Goal: Transaction & Acquisition: Subscribe to service/newsletter

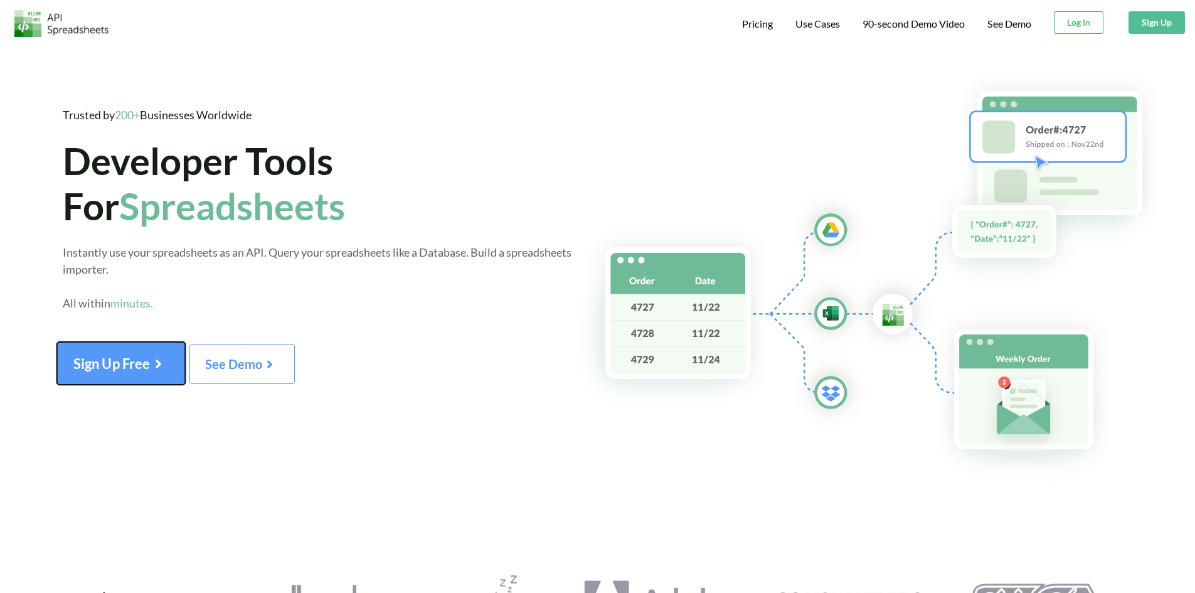
click at [136, 373] on button "Sign Up Free" at bounding box center [121, 363] width 129 height 43
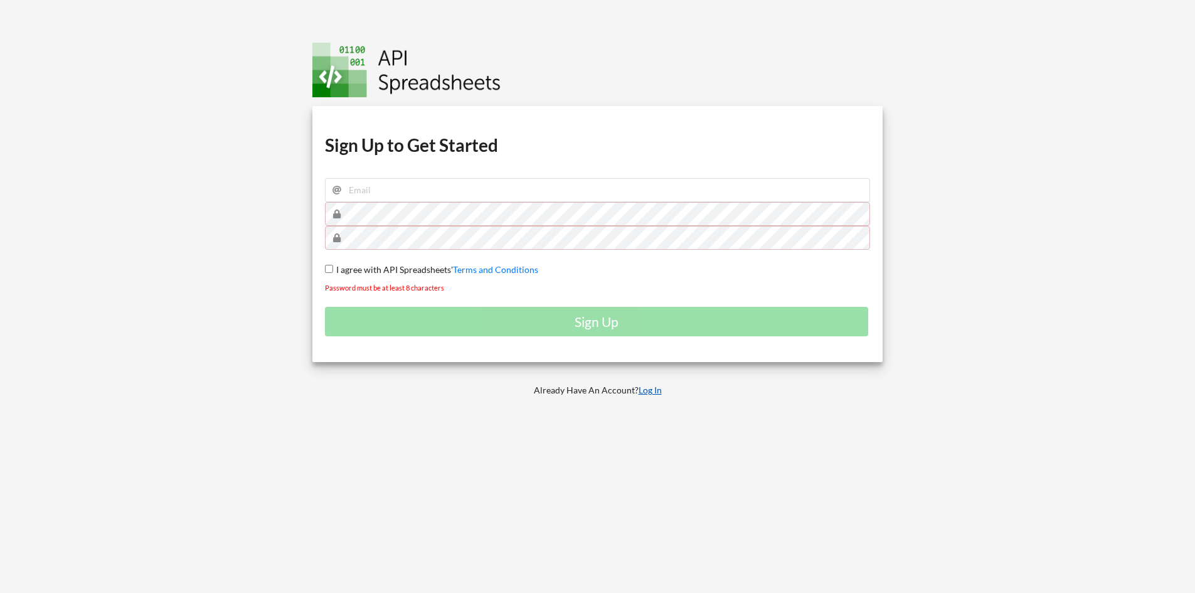
click at [650, 392] on link "Log In" at bounding box center [650, 390] width 23 height 11
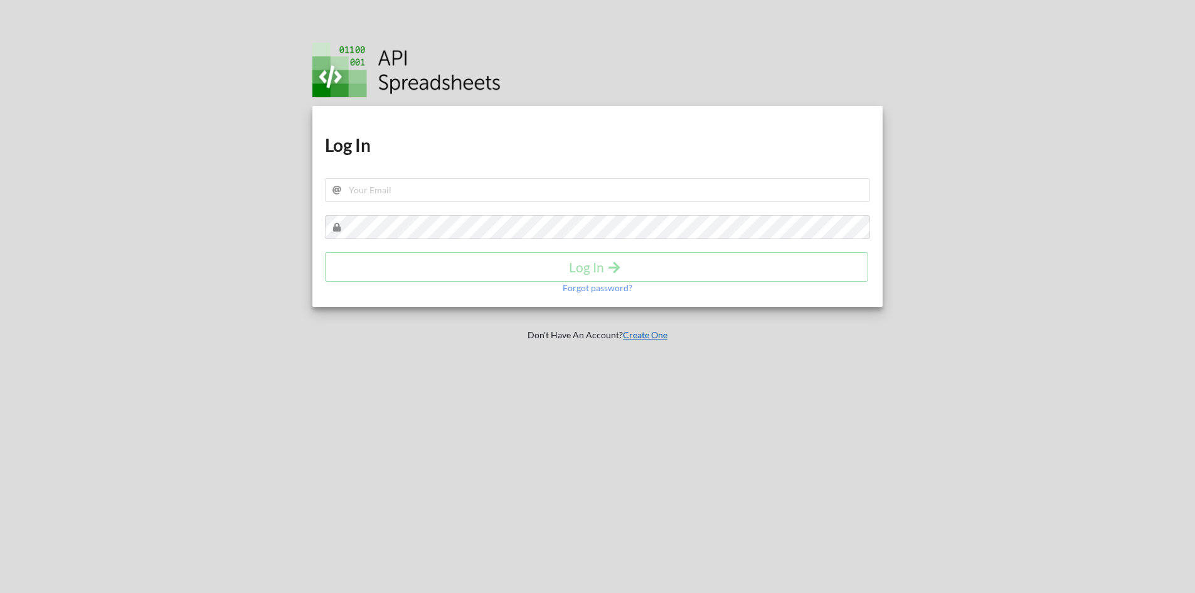
click at [648, 340] on link "Create One" at bounding box center [645, 334] width 45 height 11
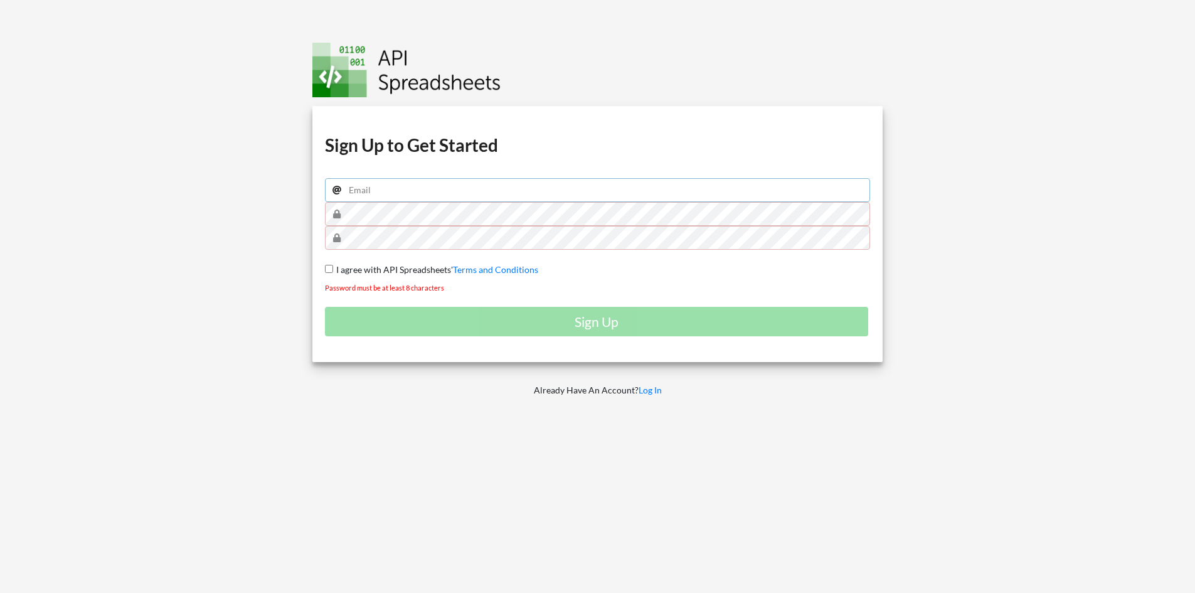
click at [418, 184] on input "email" at bounding box center [598, 190] width 546 height 24
type input "pcelovbogdan@gmail.com"
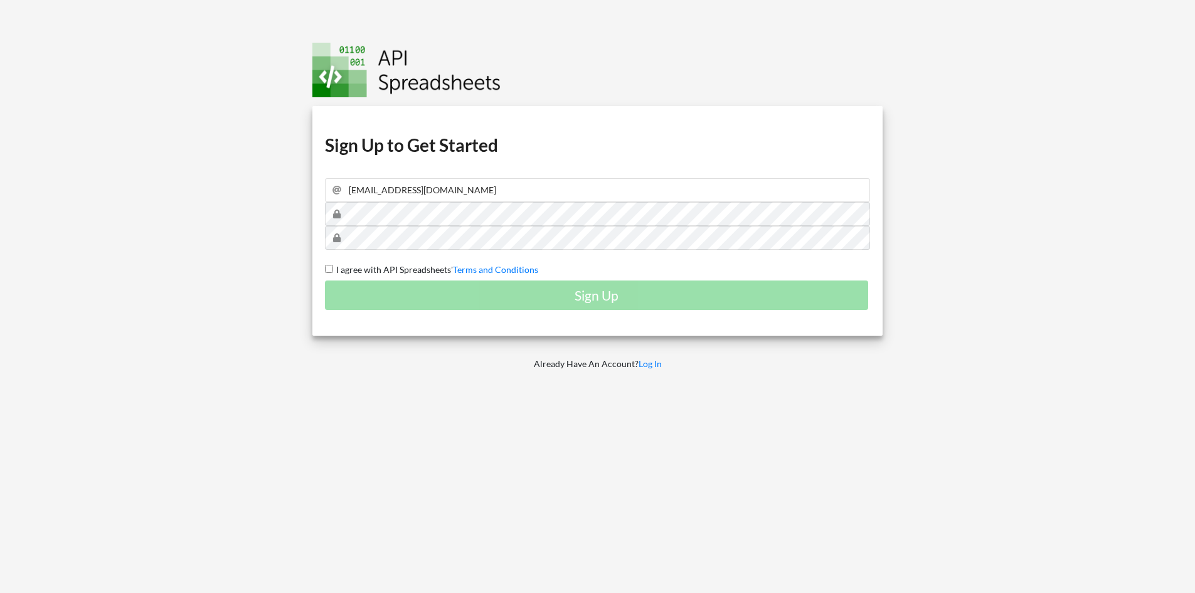
drag, startPoint x: 327, startPoint y: 267, endPoint x: 341, endPoint y: 276, distance: 16.9
click at [328, 267] on input "I agree with API Spreadsheets' Terms and Conditions" at bounding box center [329, 269] width 8 height 8
checkbox input "true"
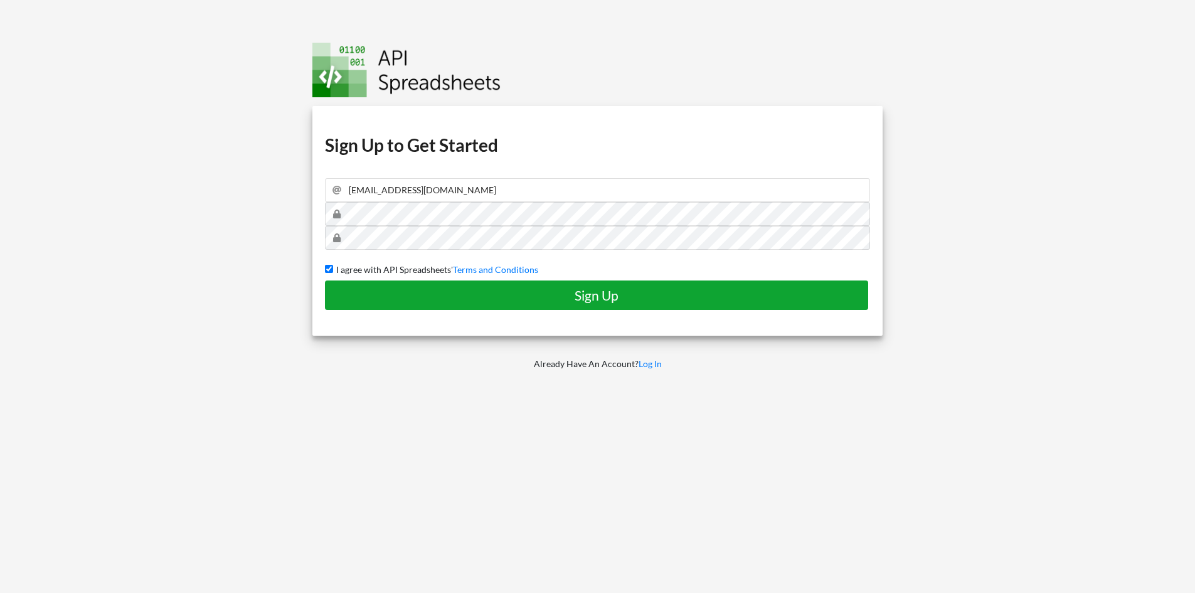
click at [362, 292] on h4 "Sign Up" at bounding box center [596, 295] width 517 height 16
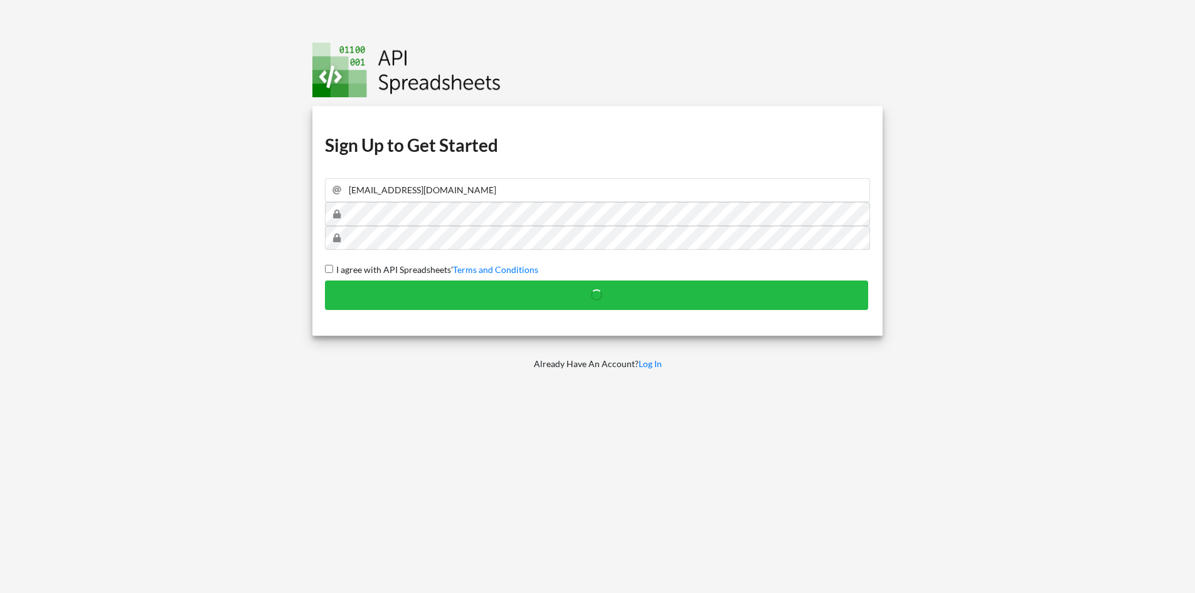
checkbox input "false"
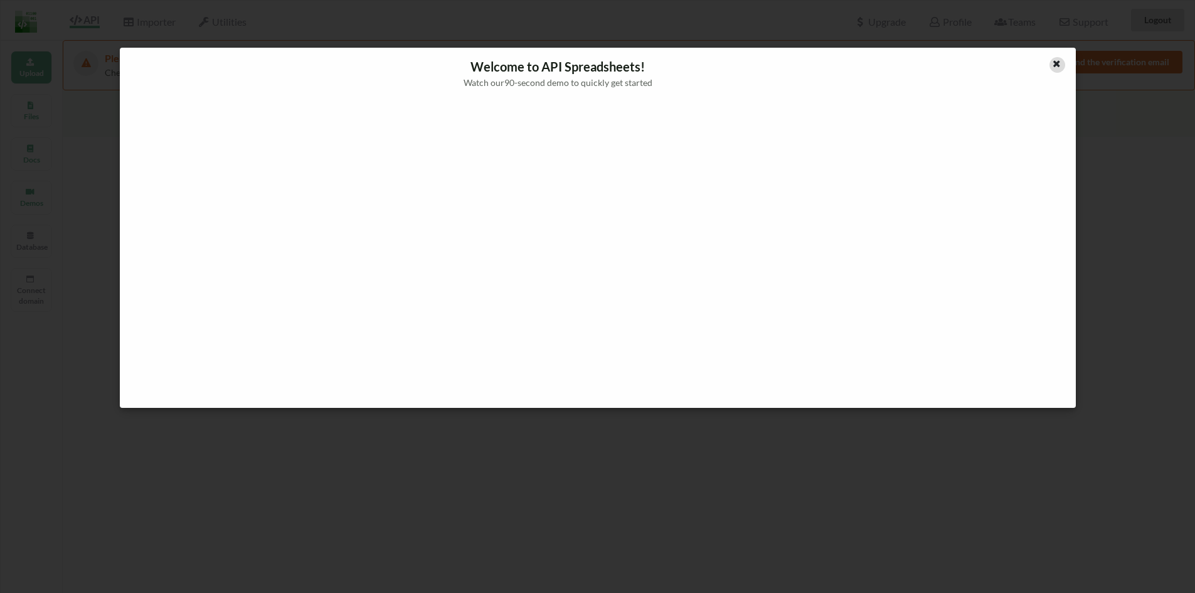
click at [1059, 70] on div at bounding box center [1058, 65] width 16 height 16
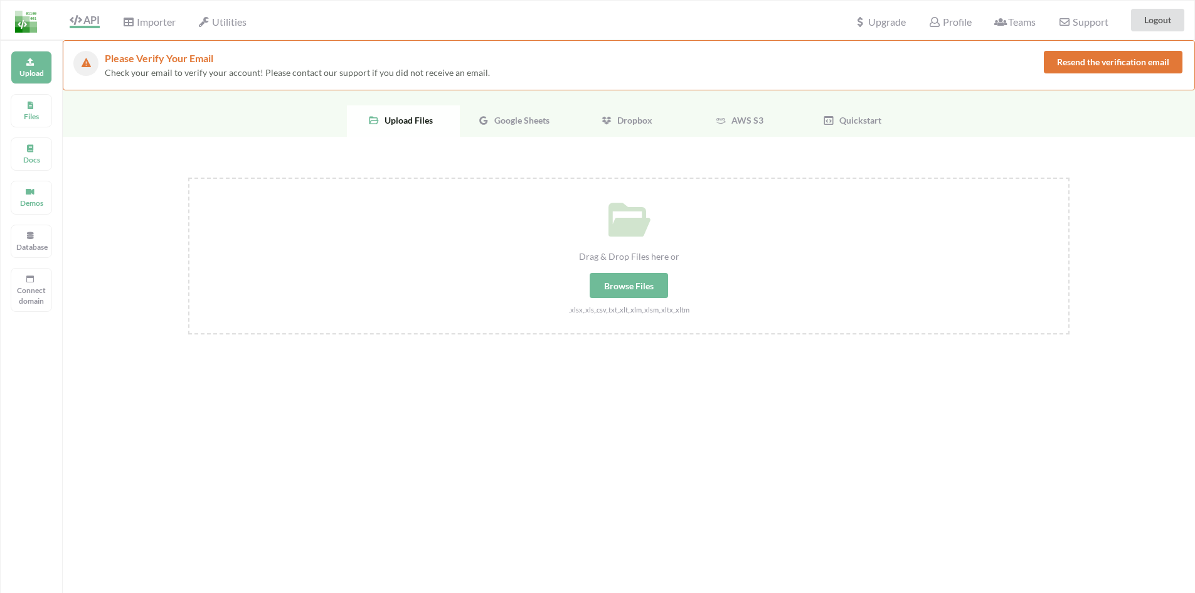
click at [499, 125] on span "Google Sheets" at bounding box center [519, 120] width 60 height 11
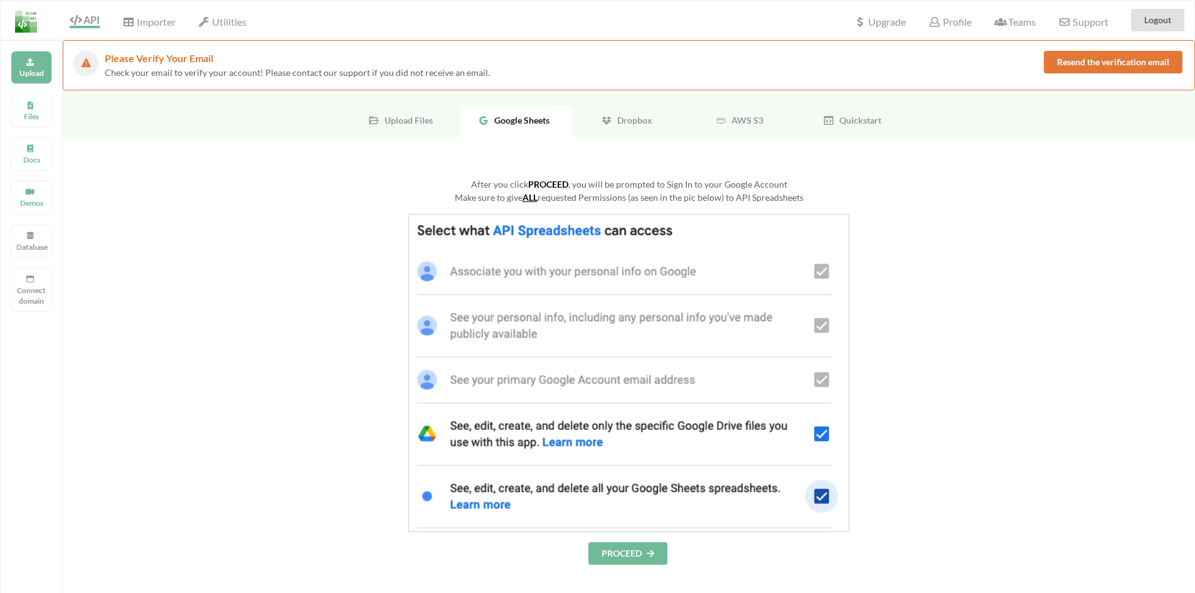
click at [623, 555] on button "PROCEED" at bounding box center [628, 553] width 79 height 23
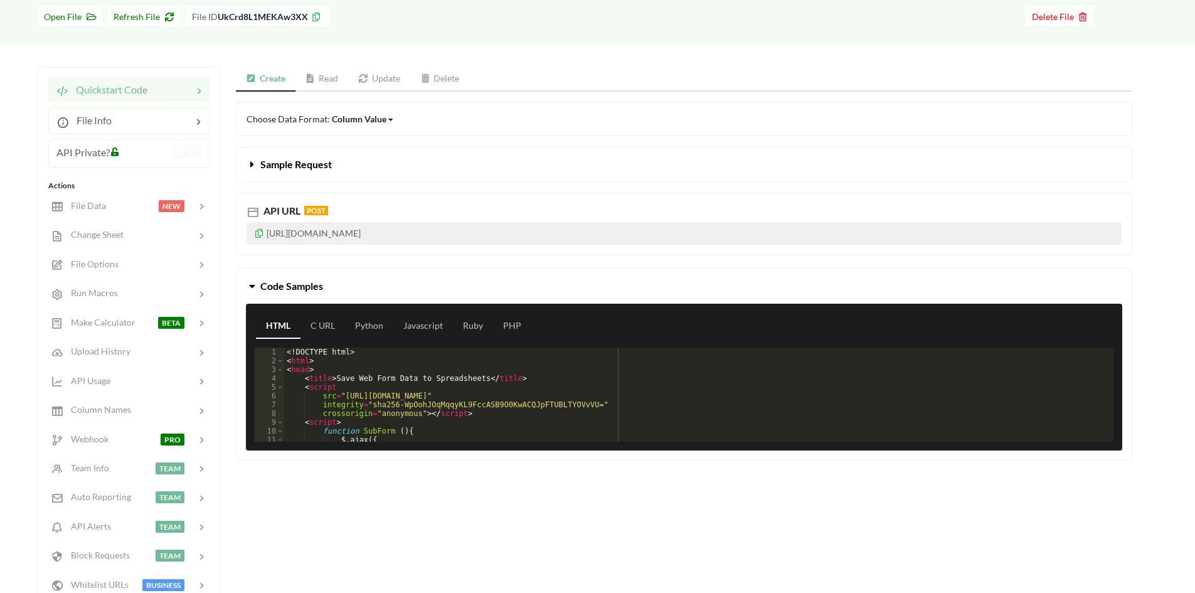
scroll to position [126, 0]
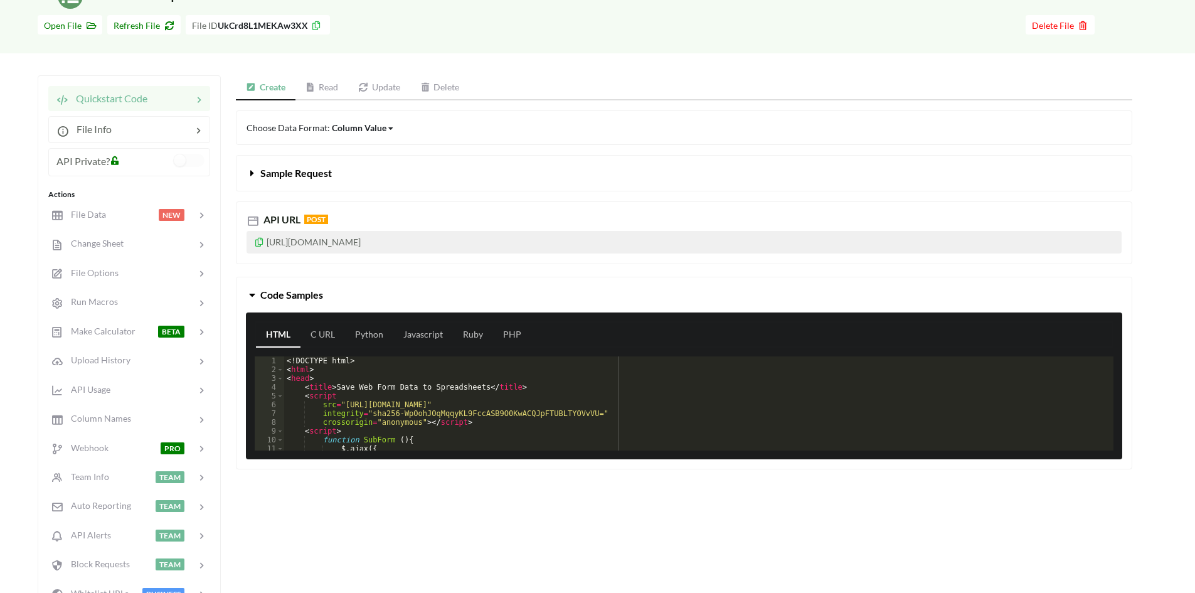
click at [340, 83] on link "Read" at bounding box center [322, 87] width 53 height 25
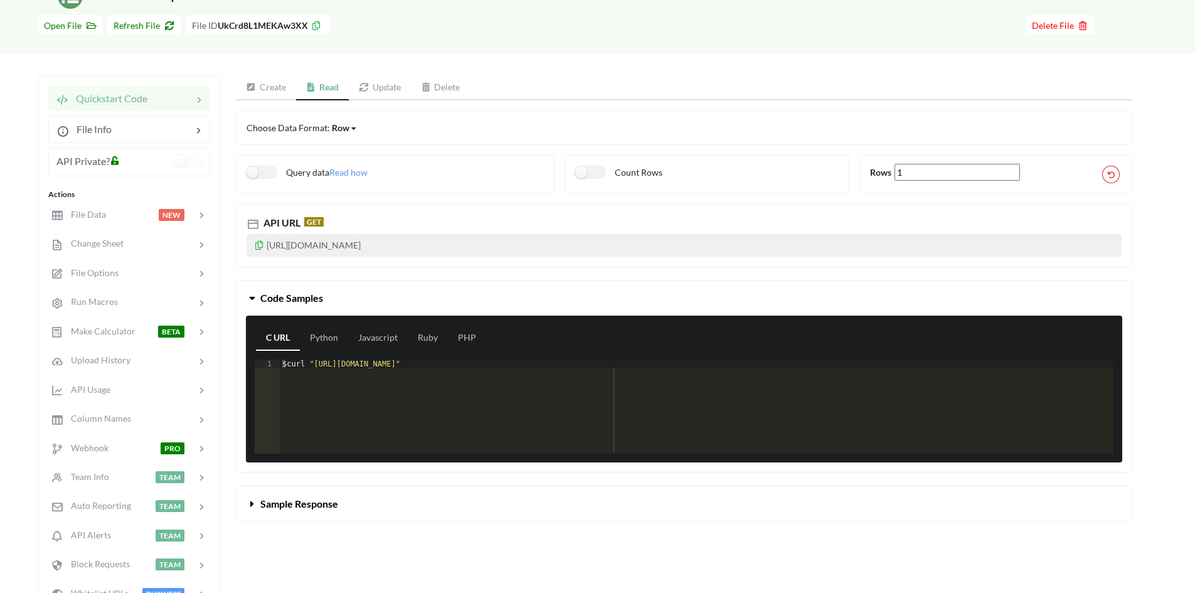
click at [260, 78] on link "Create" at bounding box center [266, 87] width 60 height 25
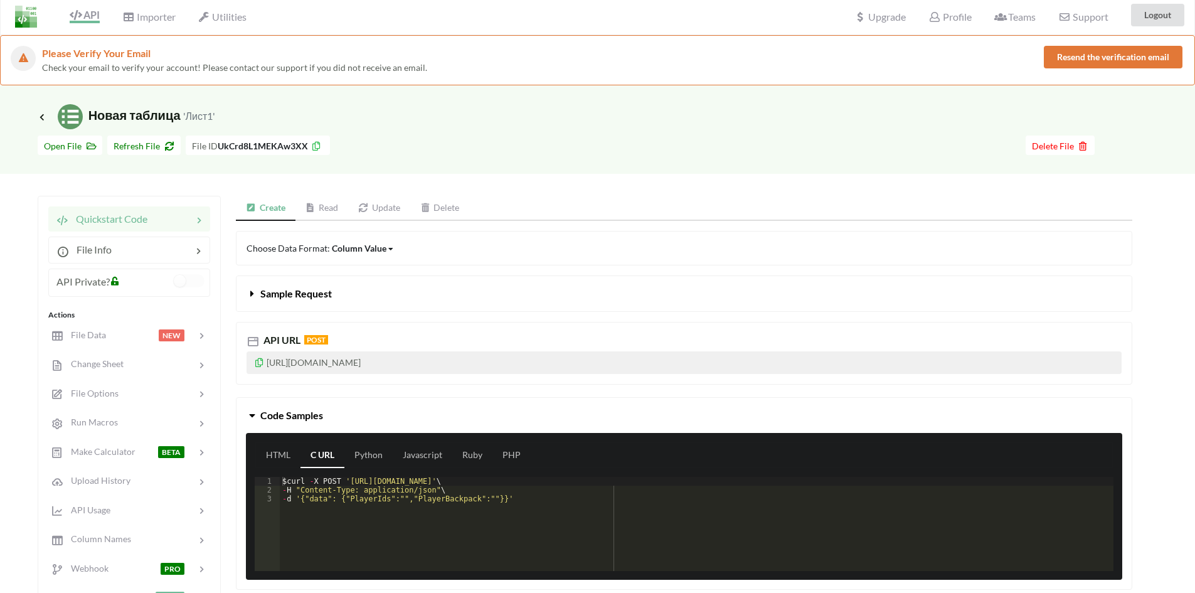
scroll to position [0, 0]
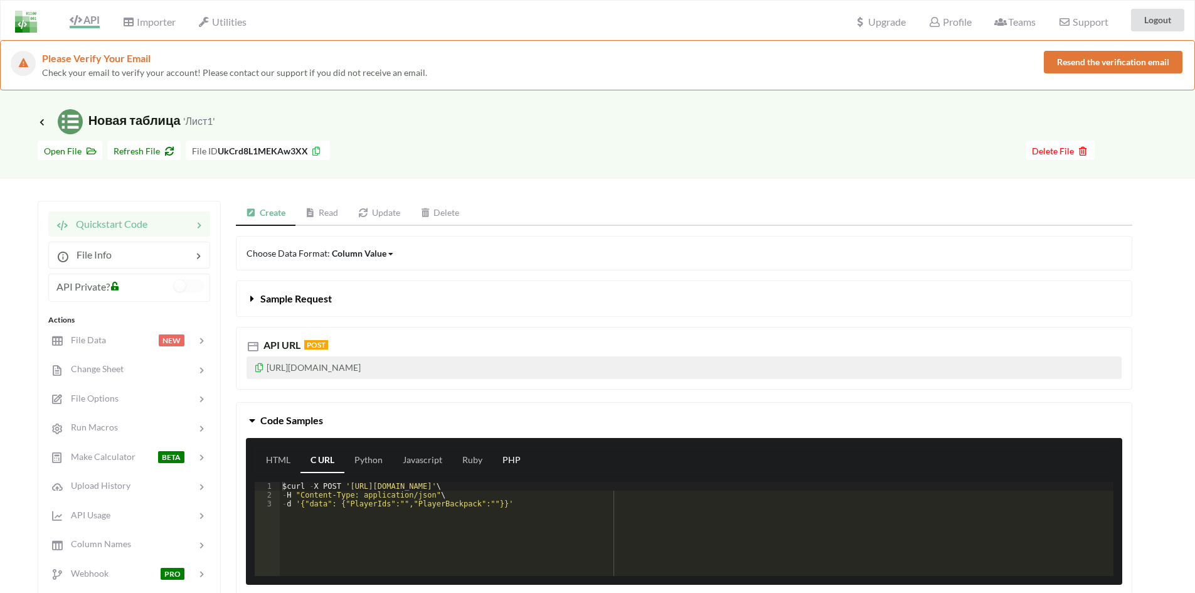
click at [523, 459] on link "PHP" at bounding box center [512, 460] width 38 height 25
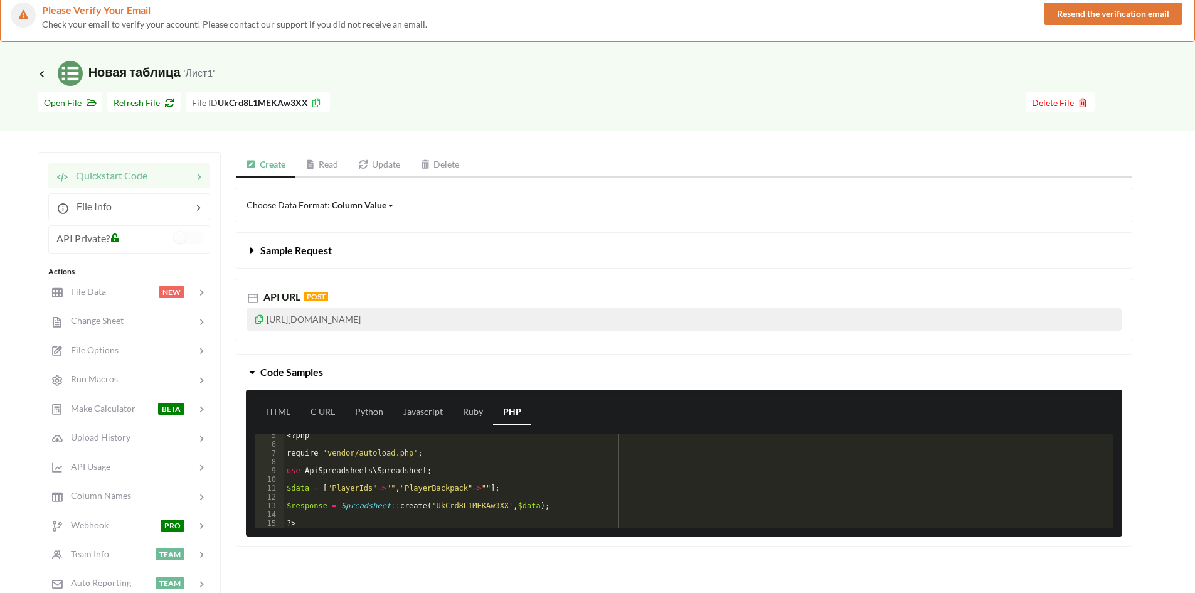
scroll to position [251, 0]
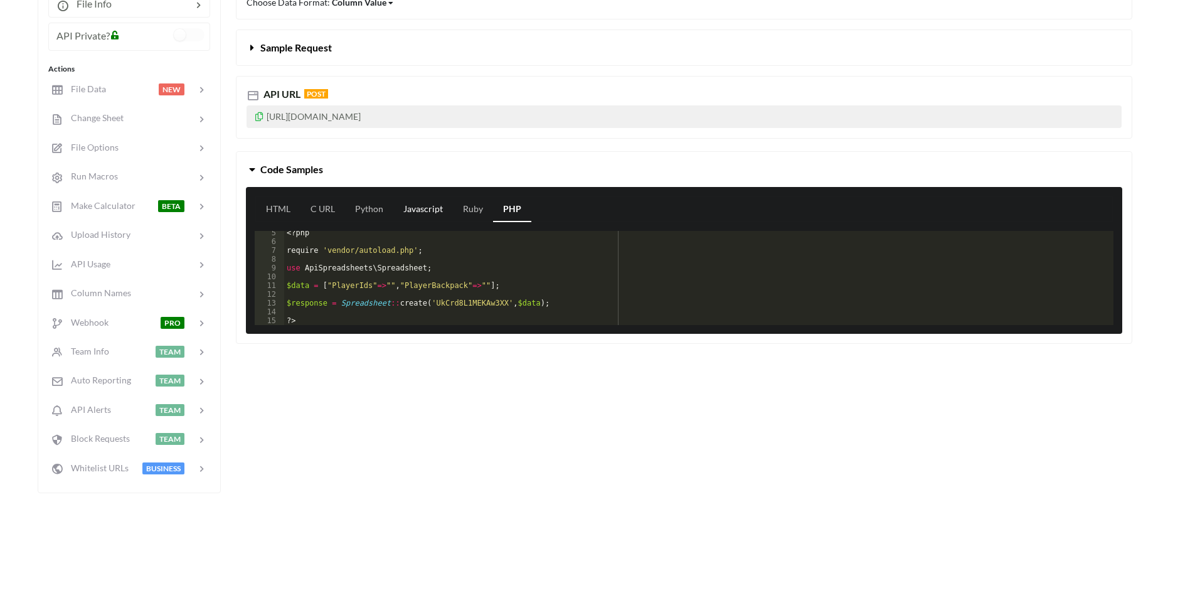
click at [437, 207] on link "Javascript" at bounding box center [423, 209] width 60 height 25
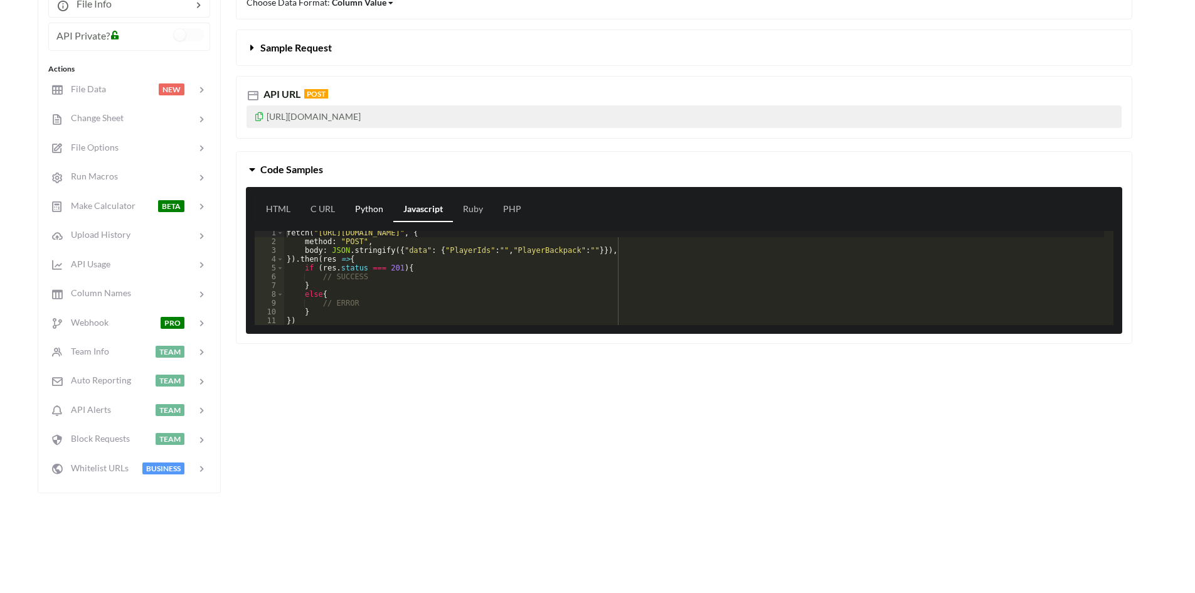
scroll to position [3, 0]
click at [358, 208] on link "Python" at bounding box center [369, 209] width 48 height 25
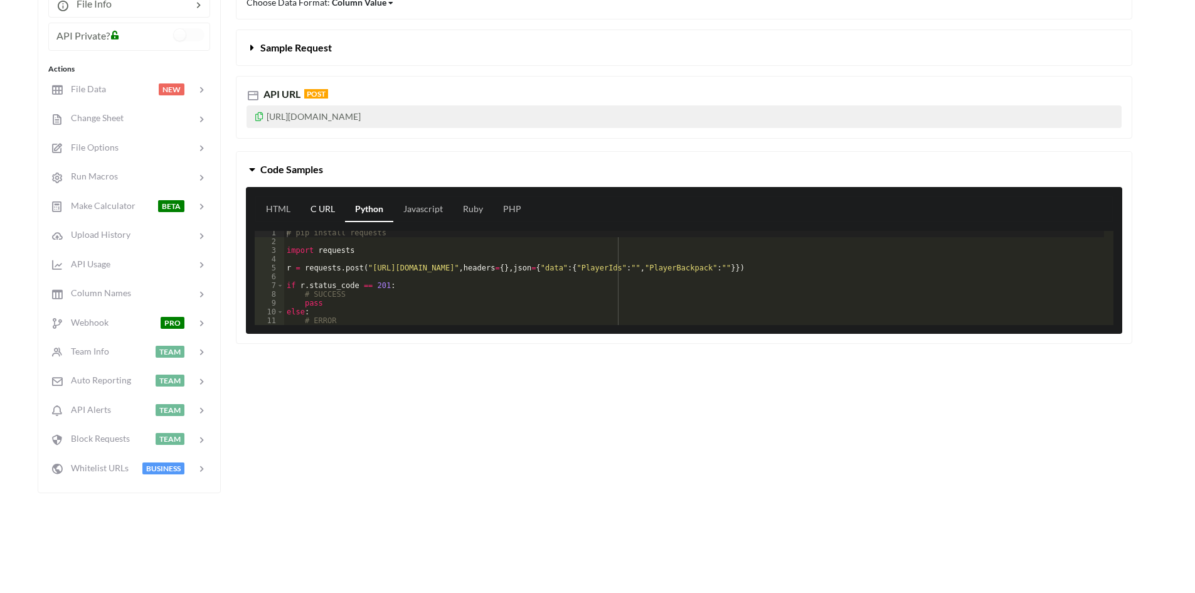
click at [301, 206] on link "C URL" at bounding box center [323, 209] width 45 height 25
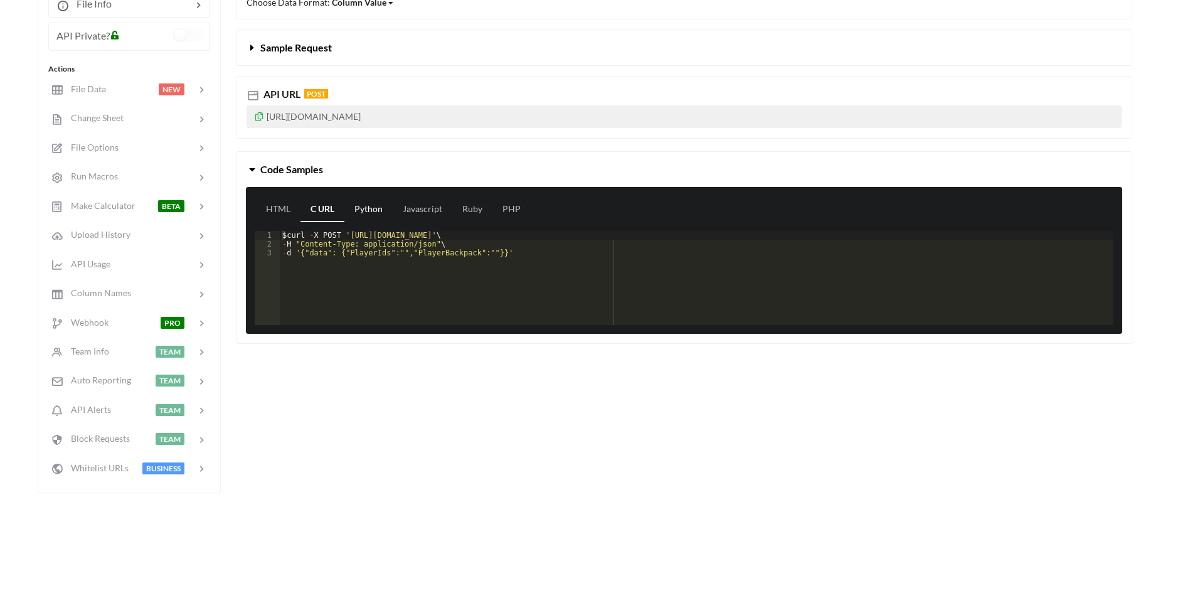
drag, startPoint x: 347, startPoint y: 202, endPoint x: 365, endPoint y: 208, distance: 19.3
click at [350, 203] on link "Python" at bounding box center [369, 209] width 48 height 25
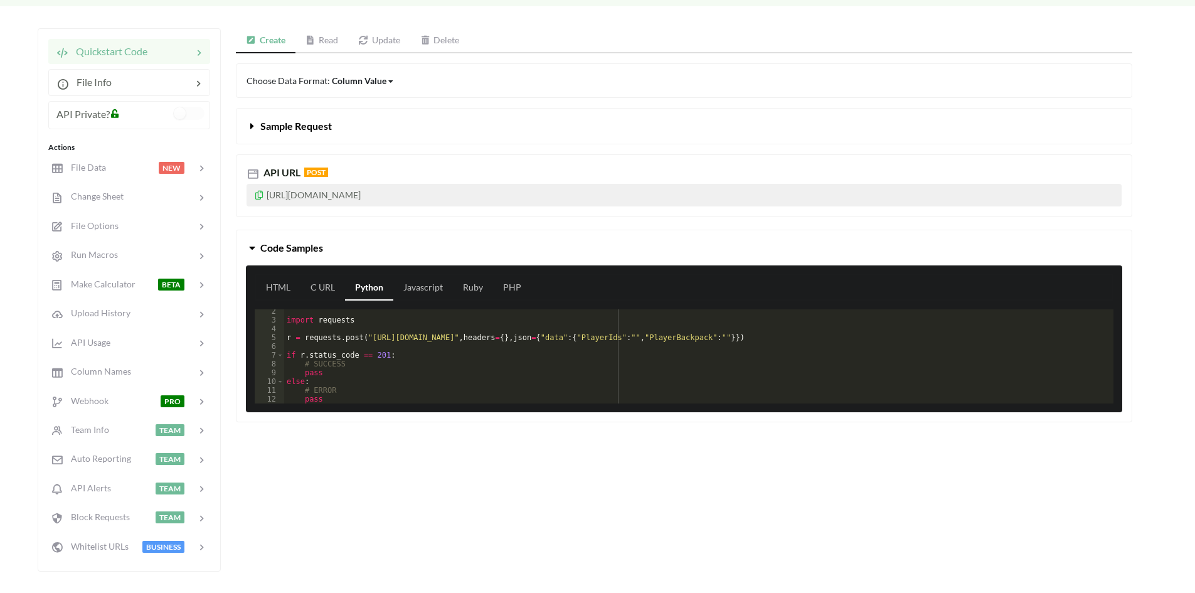
scroll to position [126, 0]
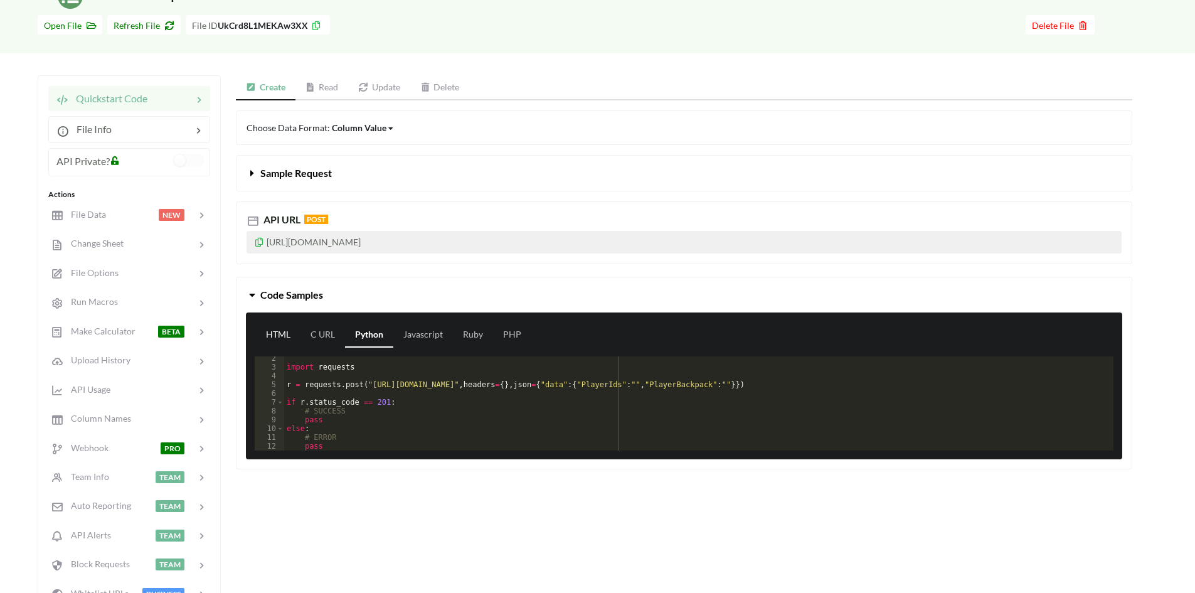
click at [283, 330] on link "HTML" at bounding box center [278, 335] width 45 height 25
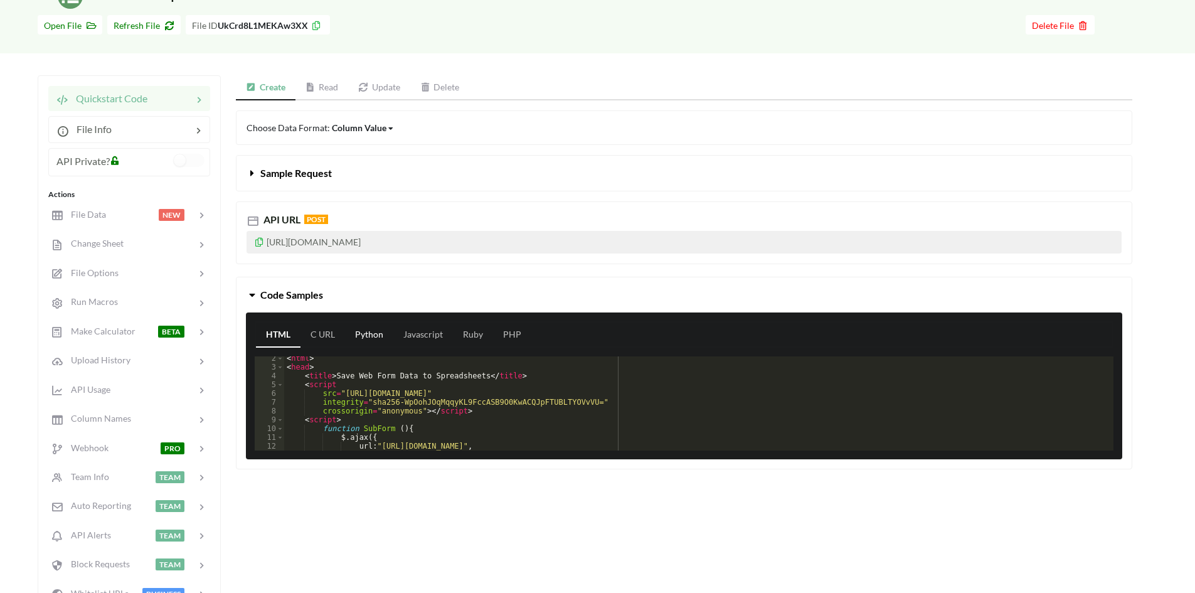
click at [366, 334] on link "Python" at bounding box center [369, 335] width 48 height 25
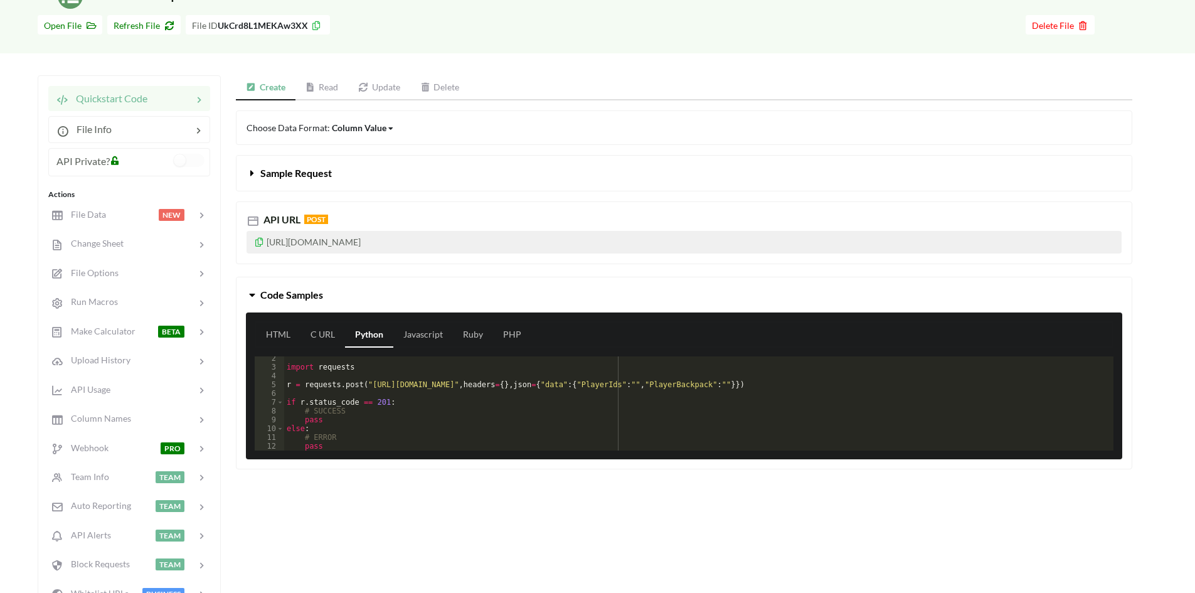
drag, startPoint x: 715, startPoint y: 527, endPoint x: 858, endPoint y: 550, distance: 145.1
click at [716, 527] on div "Create Read Update Delete Choose Data Format: Column Value Column Value Row Col…" at bounding box center [684, 346] width 897 height 543
drag, startPoint x: 520, startPoint y: 387, endPoint x: 586, endPoint y: 388, distance: 65.9
click at [586, 388] on div "import requests r = requests . post ( "[URL][DOMAIN_NAME]" , headers = { } , js…" at bounding box center [694, 410] width 820 height 112
click at [646, 418] on div "import requests r = requests . post ( "[URL][DOMAIN_NAME]" , headers = { } , js…" at bounding box center [694, 410] width 820 height 112
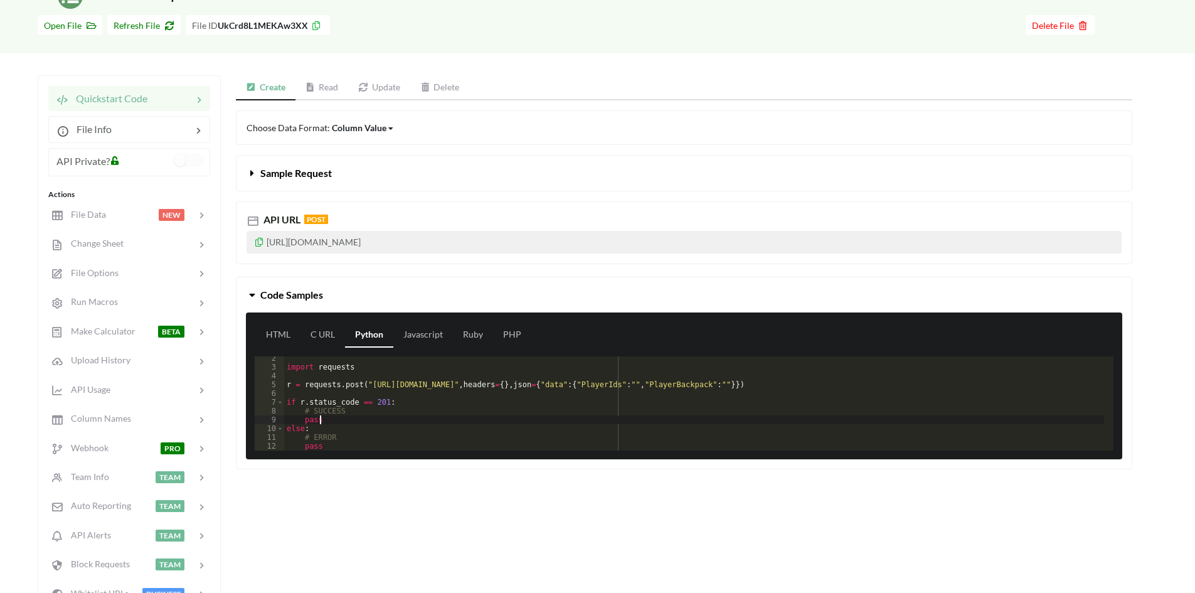
click at [693, 382] on div "import requests r = requests . post ( "[URL][DOMAIN_NAME]" , headers = { } , js…" at bounding box center [694, 410] width 820 height 112
drag, startPoint x: 693, startPoint y: 382, endPoint x: 730, endPoint y: 383, distance: 37.0
click at [697, 382] on div "import requests r = requests . post ( "[URL][DOMAIN_NAME]" , headers = { } , js…" at bounding box center [694, 410] width 820 height 112
click at [730, 383] on div "import requests r = requests . post ( "[URL][DOMAIN_NAME]" , headers = { } , js…" at bounding box center [694, 410] width 820 height 112
drag, startPoint x: 730, startPoint y: 383, endPoint x: 817, endPoint y: 386, distance: 87.3
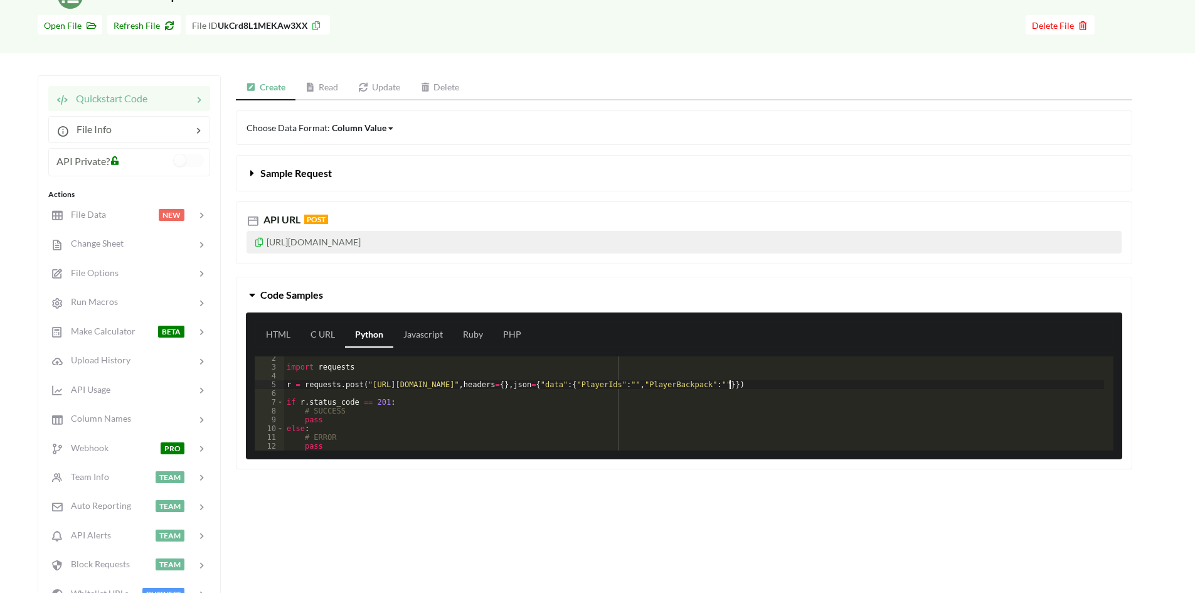
click at [734, 383] on div "import requests r = requests . post ( "[URL][DOMAIN_NAME]" , headers = { } , js…" at bounding box center [694, 410] width 820 height 112
click at [817, 386] on div "import requests r = requests . post ( "[URL][DOMAIN_NAME]" , headers = { } , js…" at bounding box center [694, 410] width 820 height 112
click at [779, 422] on div "import requests r = requests . post ( "[URL][DOMAIN_NAME]" , headers = { } , js…" at bounding box center [694, 410] width 820 height 112
